Goal: Transaction & Acquisition: Purchase product/service

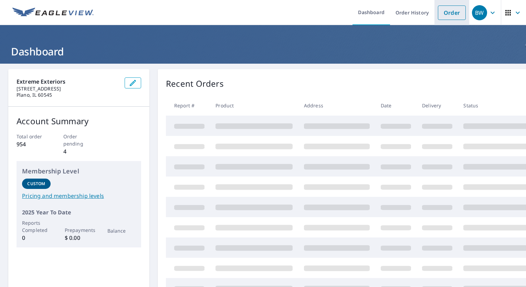
drag, startPoint x: 0, startPoint y: 0, endPoint x: 439, endPoint y: 11, distance: 439.3
click at [439, 11] on link "Order" at bounding box center [452, 13] width 28 height 14
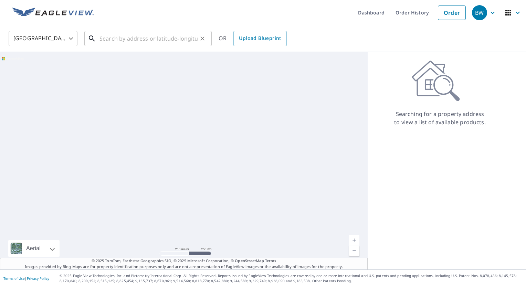
click at [160, 40] on input "text" at bounding box center [148, 38] width 98 height 19
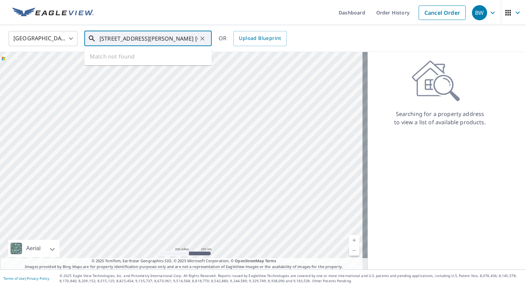
type input "[STREET_ADDRESS][PERSON_NAME] [GEOGRAPHIC_DATA]"
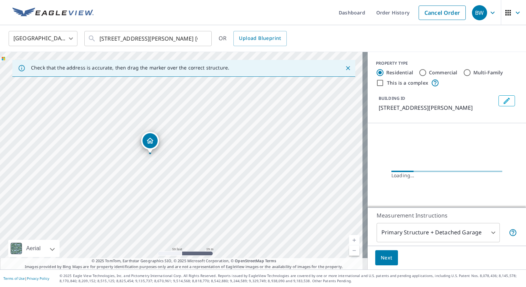
drag, startPoint x: 152, startPoint y: 182, endPoint x: 247, endPoint y: 102, distance: 125.0
click at [247, 102] on div "[STREET_ADDRESS][PERSON_NAME]" at bounding box center [184, 161] width 368 height 218
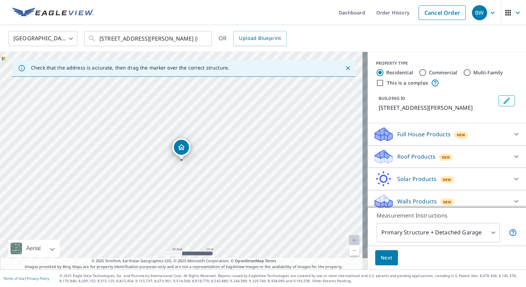
click at [402, 155] on p "Roof Products" at bounding box center [416, 156] width 38 height 8
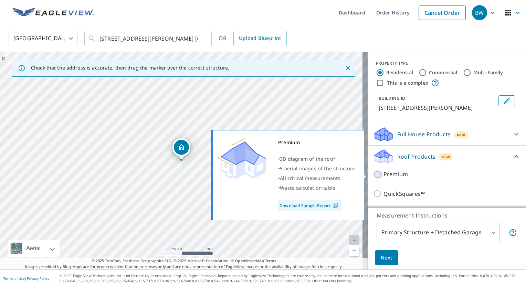
click at [373, 175] on input "Premium" at bounding box center [378, 174] width 10 height 8
checkbox input "true"
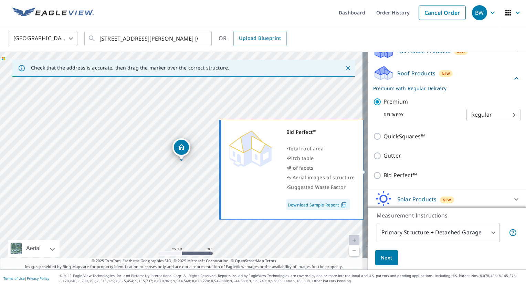
scroll to position [103, 0]
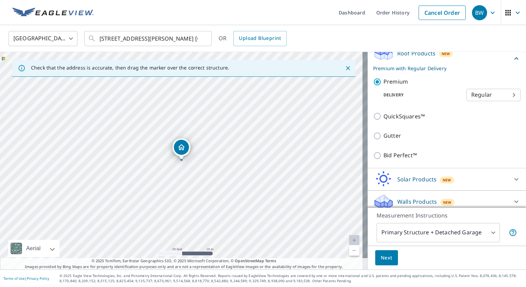
click at [382, 259] on span "Next" at bounding box center [387, 258] width 12 height 9
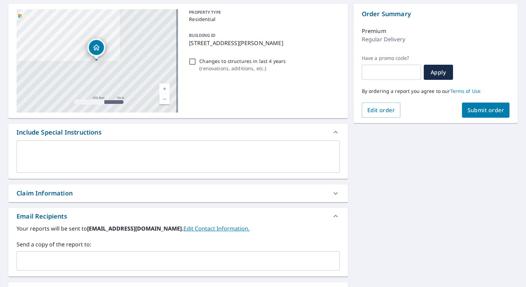
scroll to position [69, 0]
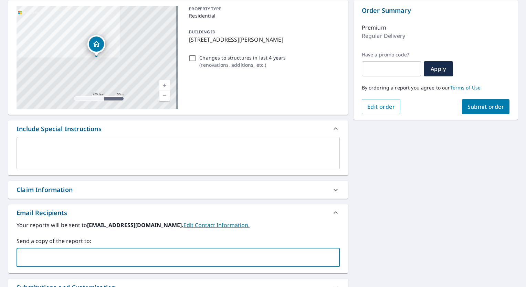
click at [56, 255] on input "text" at bounding box center [173, 257] width 307 height 13
type input "matt@extreme"
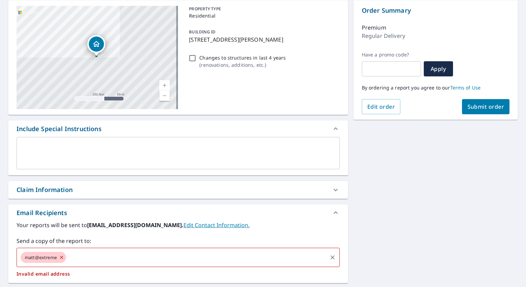
click at [61, 256] on icon at bounding box center [62, 258] width 6 height 8
checkbox input "true"
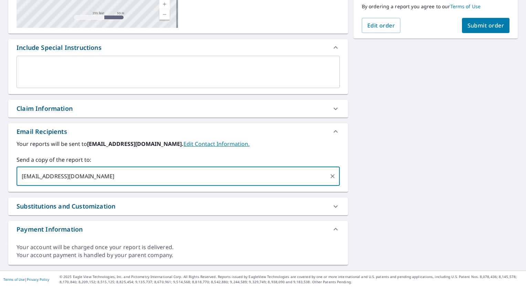
scroll to position [150, 0]
type input "[EMAIL_ADDRESS][DOMAIN_NAME]"
click at [467, 24] on span "Submit order" at bounding box center [485, 26] width 37 height 8
checkbox input "true"
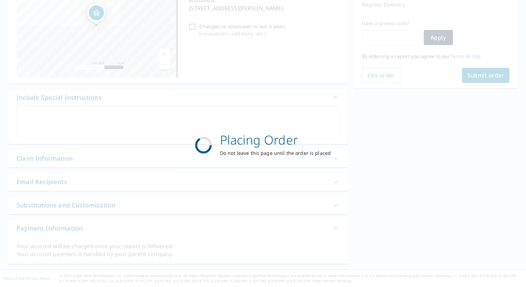
scroll to position [99, 0]
